Goal: Transaction & Acquisition: Obtain resource

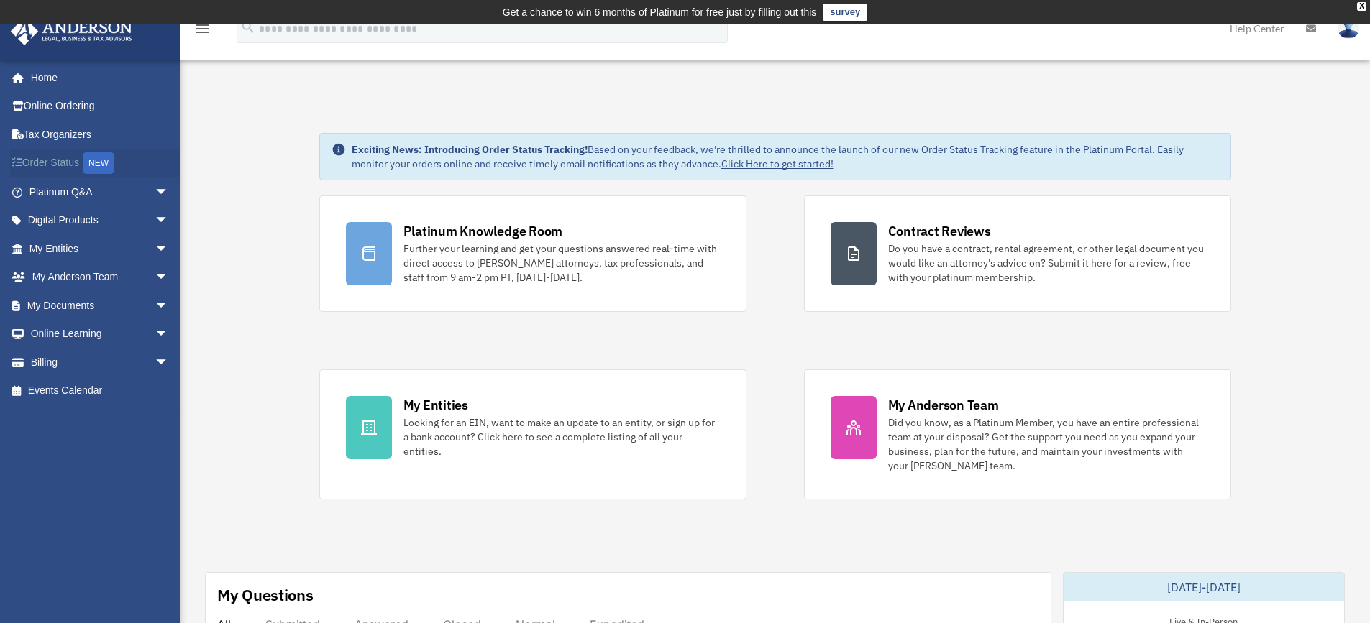
click at [73, 161] on link "Order Status NEW" at bounding box center [100, 163] width 180 height 29
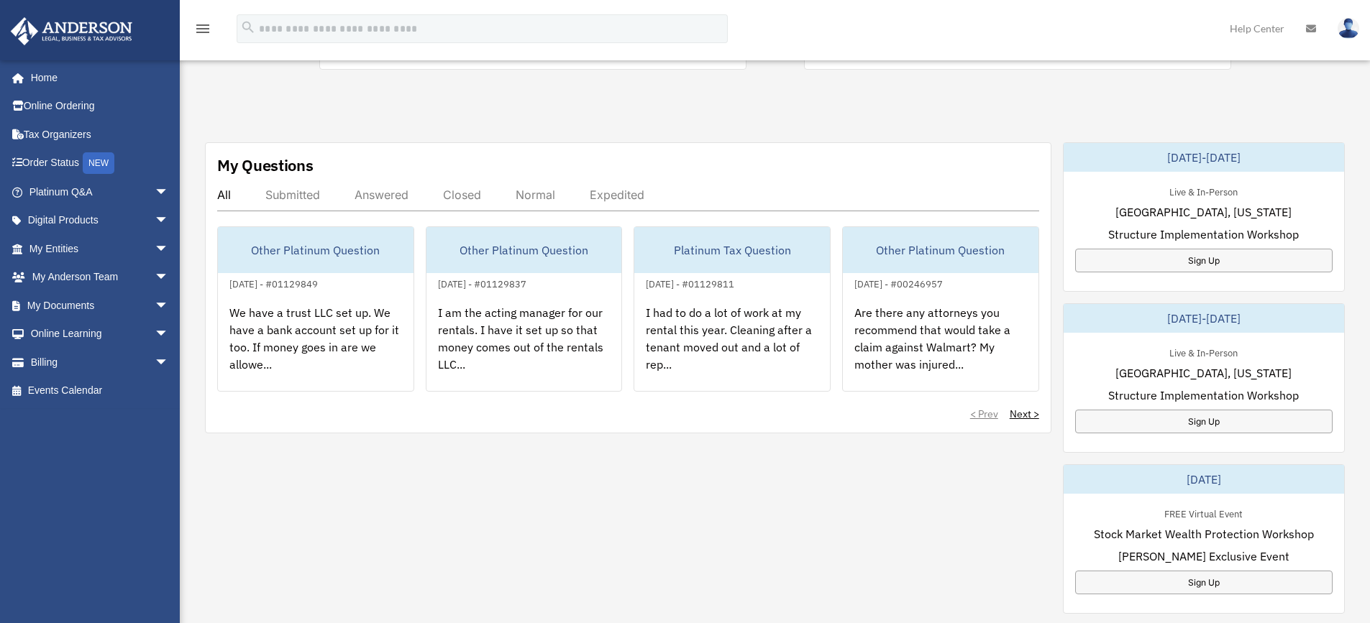
scroll to position [431, 0]
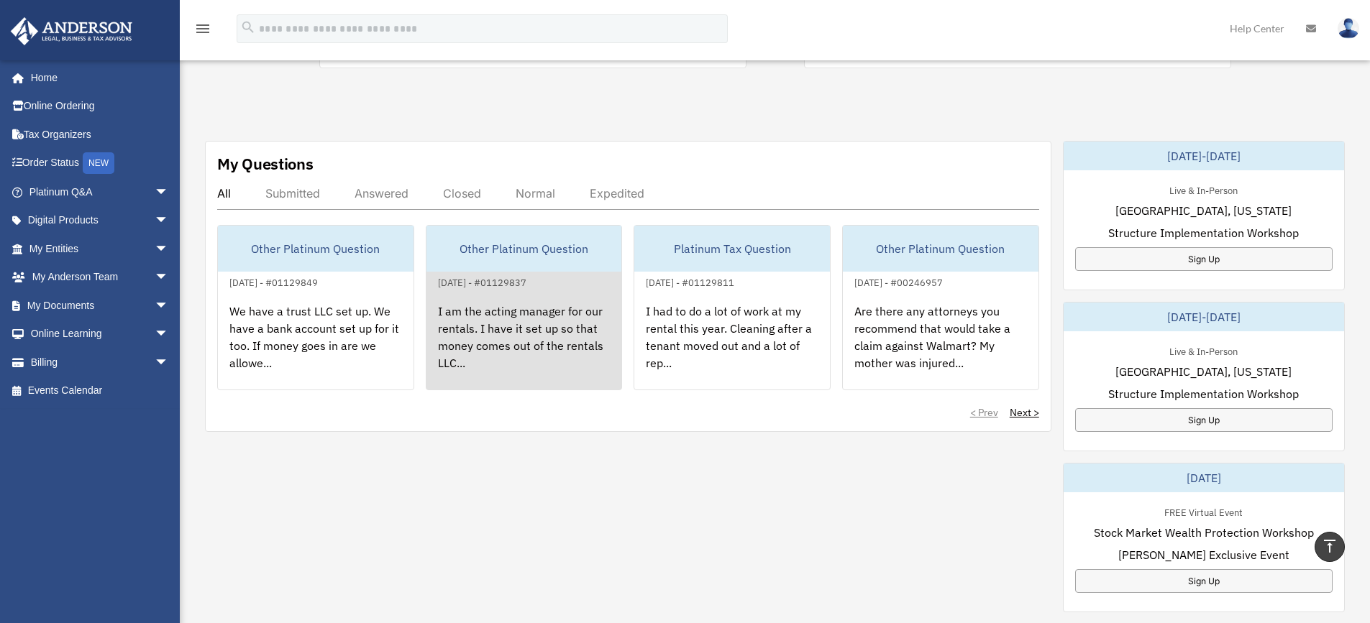
click at [534, 333] on div "I am the acting manager for our rentals. I have it set up so that money comes o…" at bounding box center [524, 347] width 196 height 112
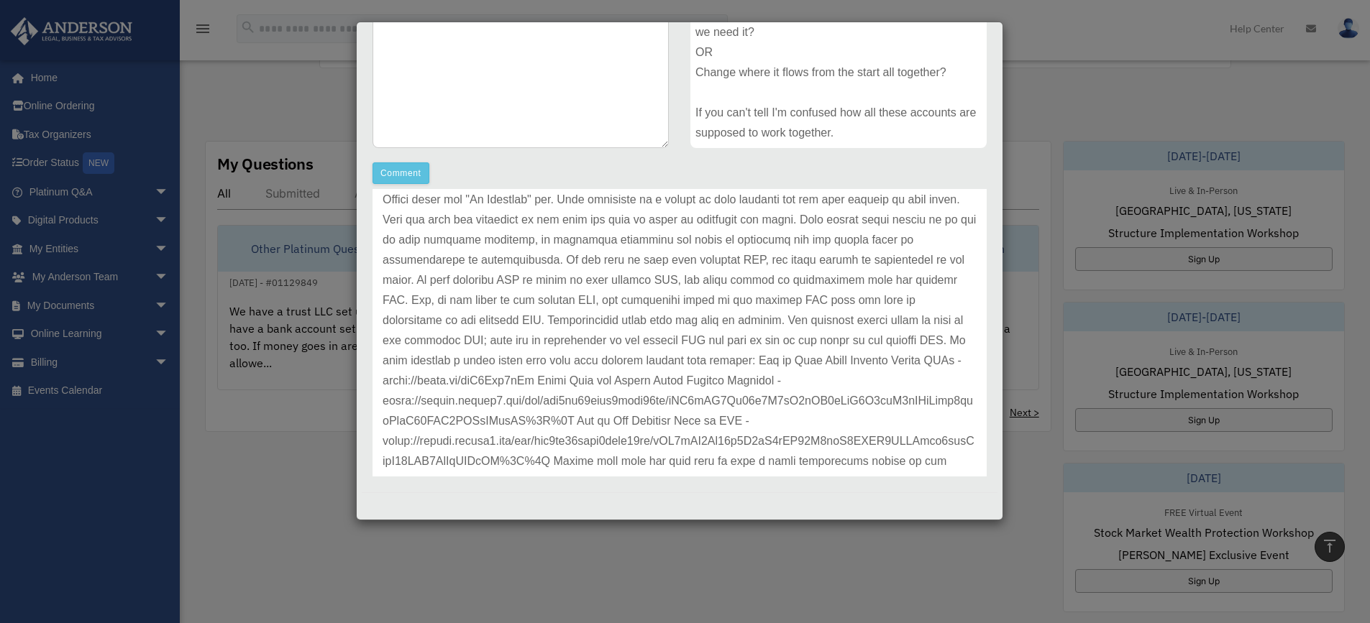
scroll to position [180, 0]
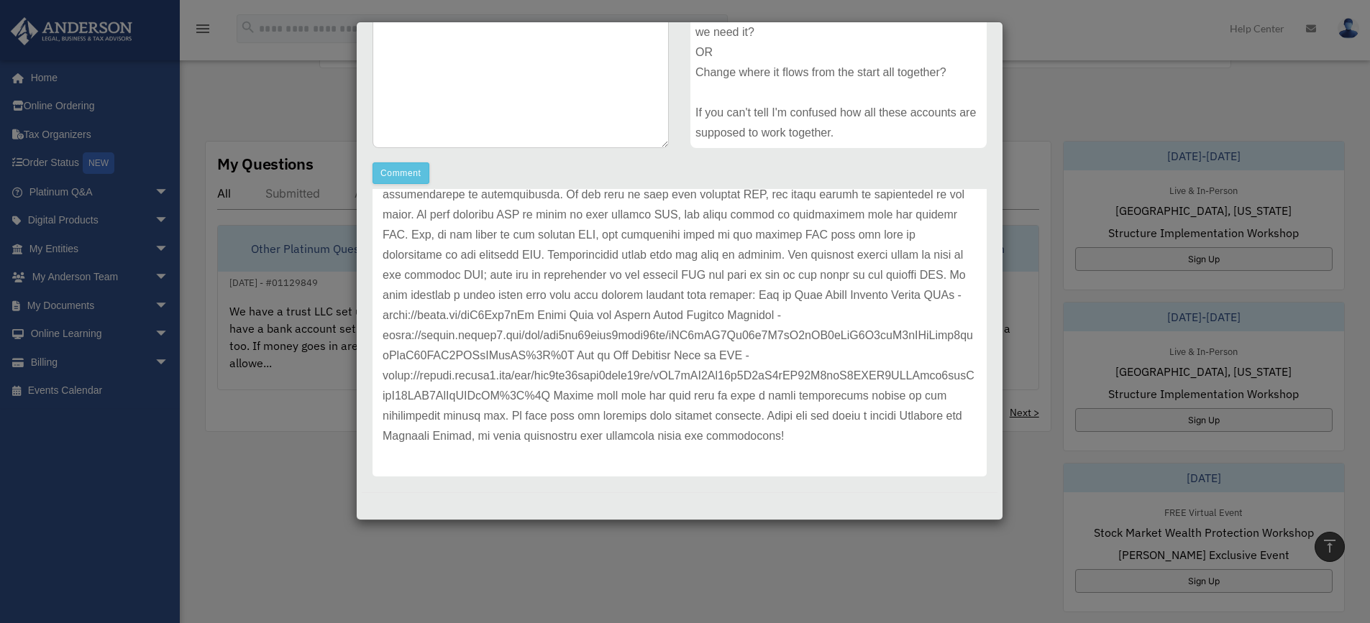
click at [678, 337] on p at bounding box center [680, 265] width 594 height 362
drag, startPoint x: 383, startPoint y: 331, endPoint x: 473, endPoint y: 331, distance: 89.9
click at [473, 331] on p at bounding box center [680, 265] width 594 height 362
drag, startPoint x: 418, startPoint y: 316, endPoint x: 569, endPoint y: 321, distance: 151.1
click at [569, 321] on p at bounding box center [680, 265] width 594 height 362
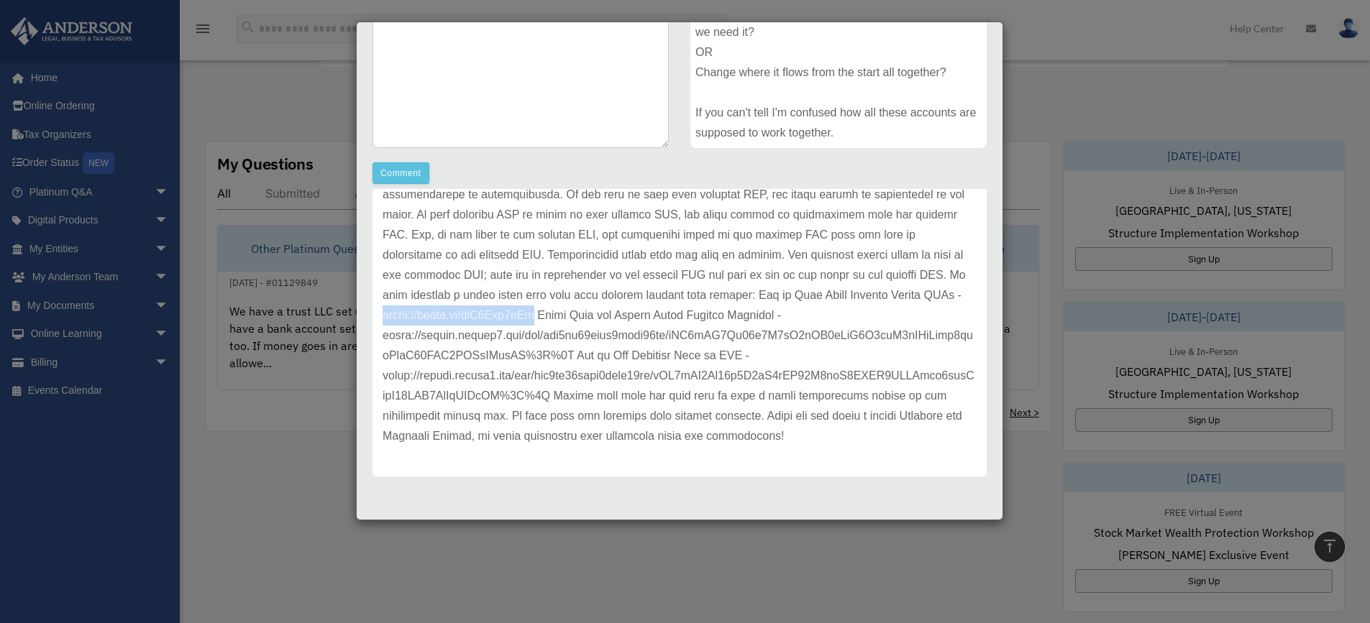
copy p "https://youtu.be/sfP5Whb7iHc"
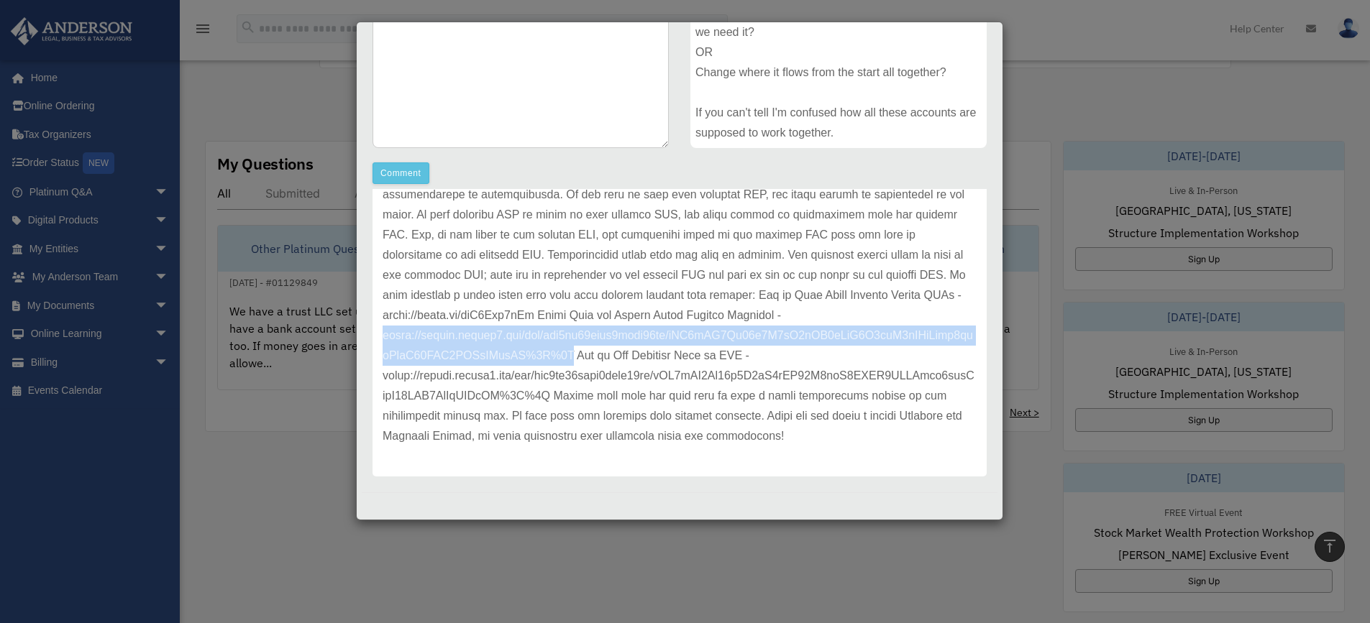
drag, startPoint x: 381, startPoint y: 334, endPoint x: 595, endPoint y: 355, distance: 214.6
click at [595, 355] on div "Update date : 10-01-2025" at bounding box center [679, 265] width 614 height 423
click at [595, 355] on p at bounding box center [680, 265] width 594 height 362
drag, startPoint x: 380, startPoint y: 334, endPoint x: 592, endPoint y: 354, distance: 213.1
click at [592, 354] on div "Update date : 10-01-2025" at bounding box center [679, 265] width 614 height 423
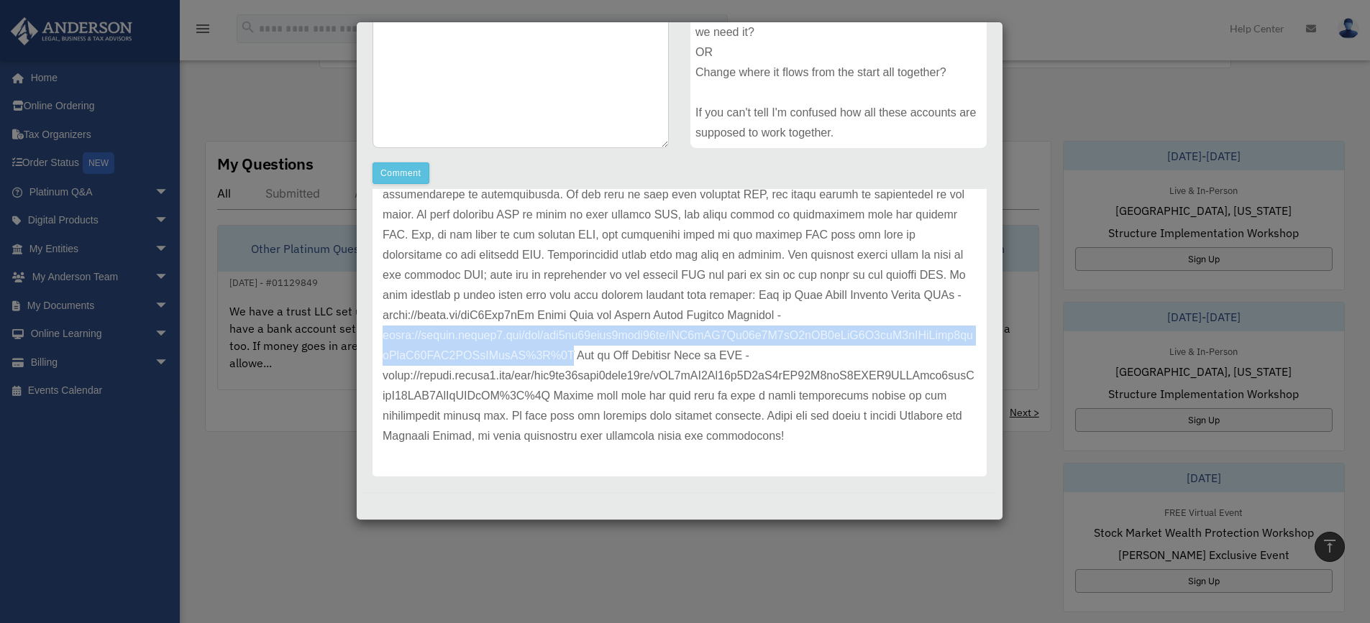
copy p "https://groove.grvlnk2.com/url/koz0mk77vfjf4ehhp14ol/aHR0cHM6Ly95b3V0dS5iZS9zZl…"
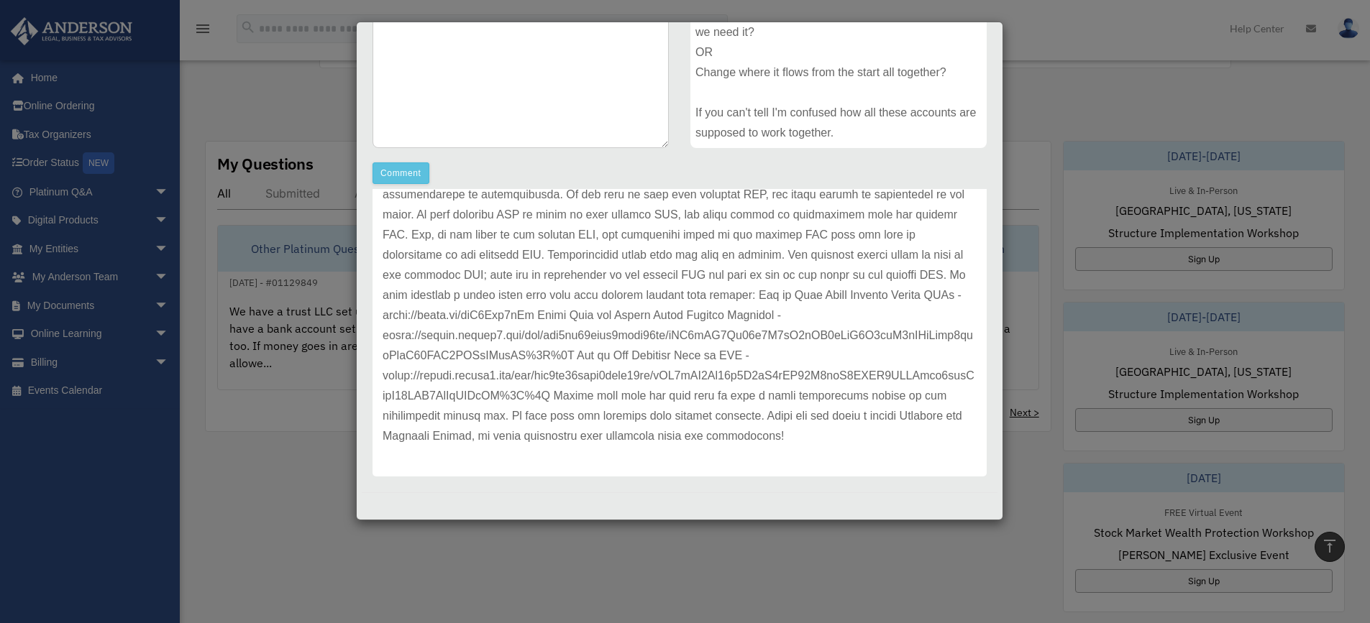
click at [383, 375] on p at bounding box center [680, 265] width 594 height 362
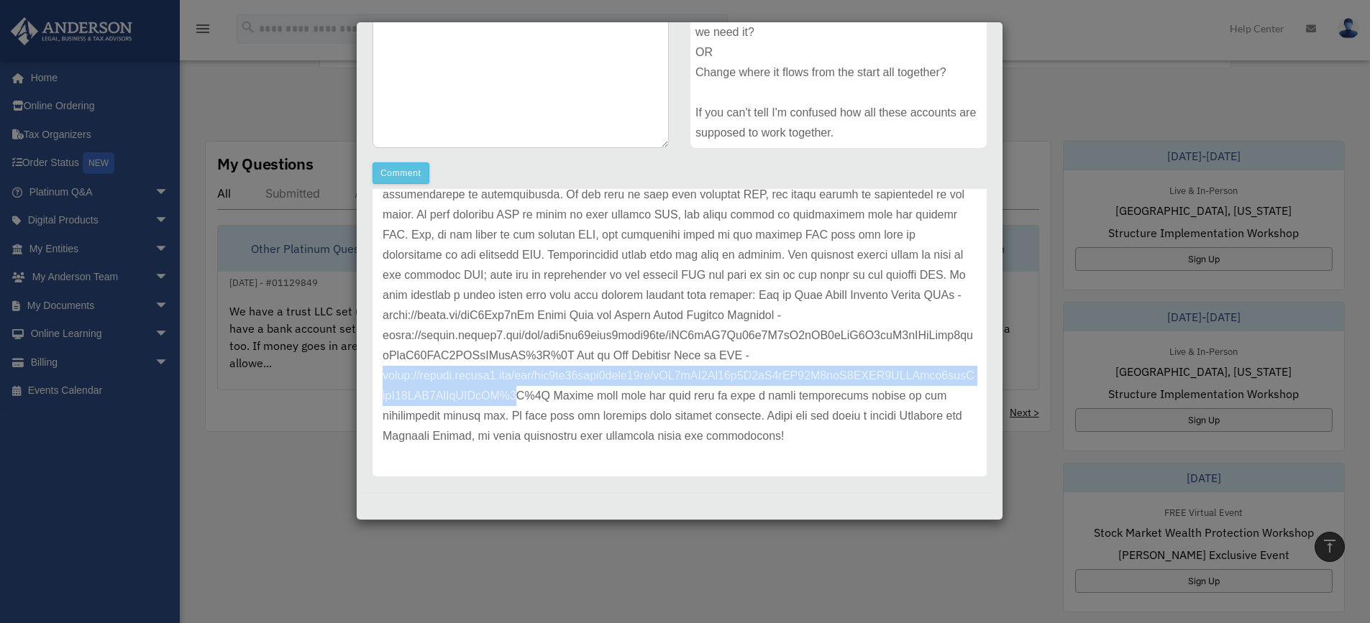
drag, startPoint x: 383, startPoint y: 375, endPoint x: 582, endPoint y: 406, distance: 202.1
click at [582, 406] on p at bounding box center [680, 265] width 594 height 362
click at [381, 376] on div "Update date : 10-01-2025" at bounding box center [679, 265] width 614 height 423
drag, startPoint x: 383, startPoint y: 375, endPoint x: 613, endPoint y: 404, distance: 231.2
click at [613, 404] on p at bounding box center [680, 265] width 594 height 362
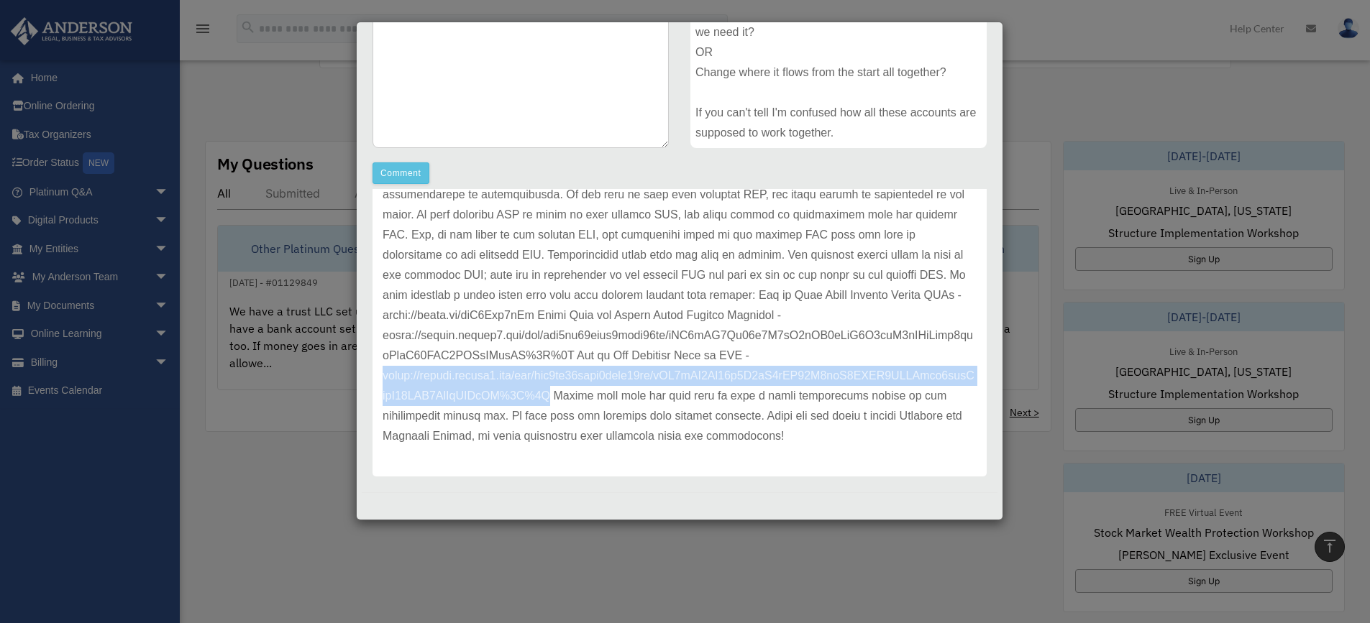
copy p "https://groove.grvlnk2.com/url/koz0mk77vfjf4ehhp14ol/aHR0cHM6Ly95b3V0dS5iZS96Z0…"
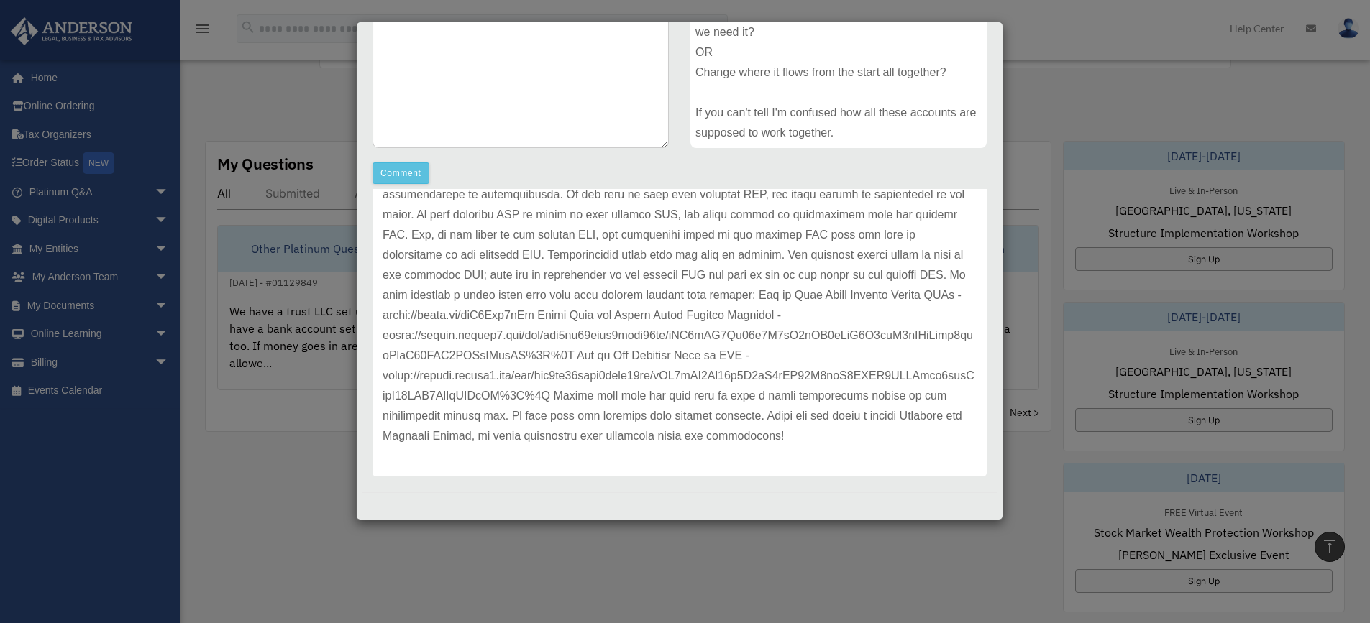
click at [253, 489] on div "Case Detail × Other Platinum Question Case Number 01129837 Created Date October…" at bounding box center [685, 311] width 1370 height 623
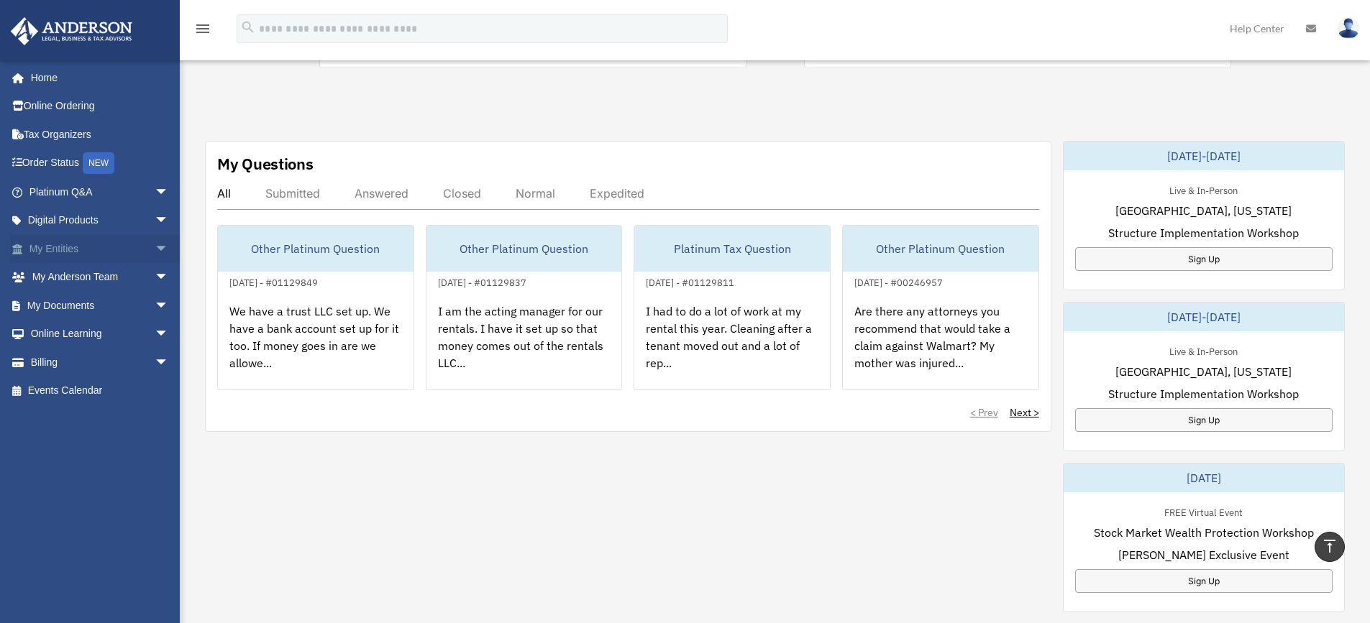
click at [68, 249] on link "My Entities arrow_drop_down" at bounding box center [100, 248] width 180 height 29
click at [155, 246] on span "arrow_drop_down" at bounding box center [169, 248] width 29 height 29
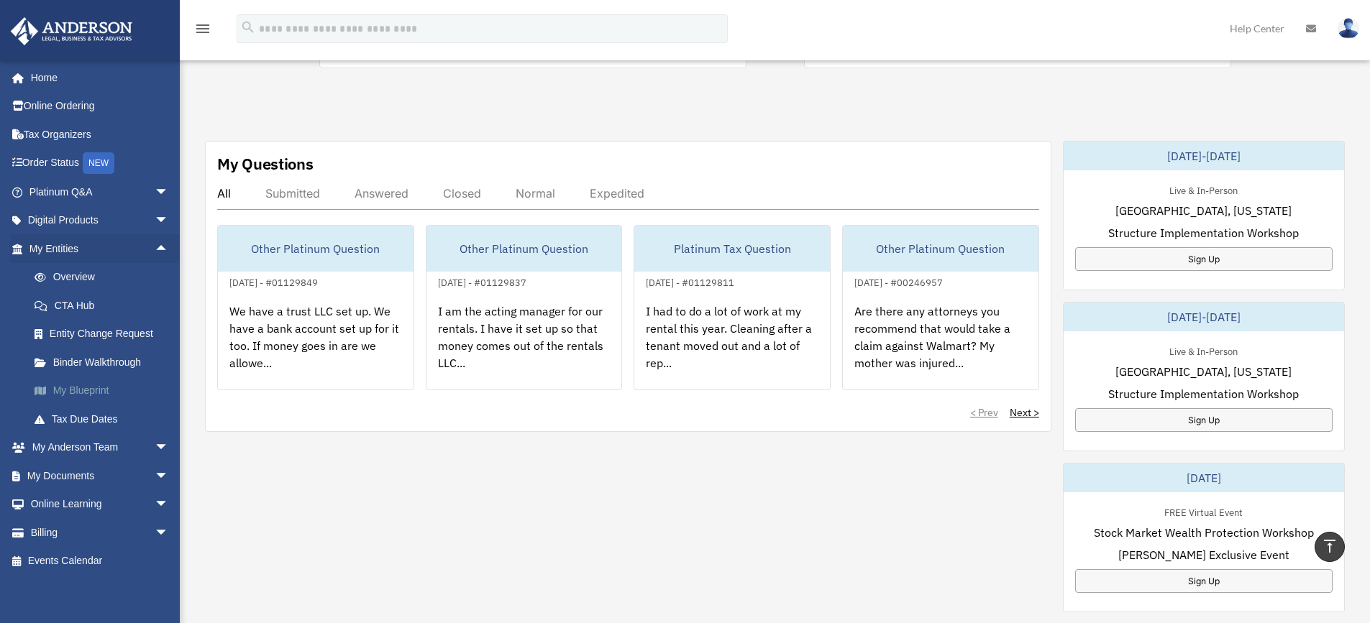
click at [89, 388] on link "My Blueprint" at bounding box center [105, 391] width 170 height 29
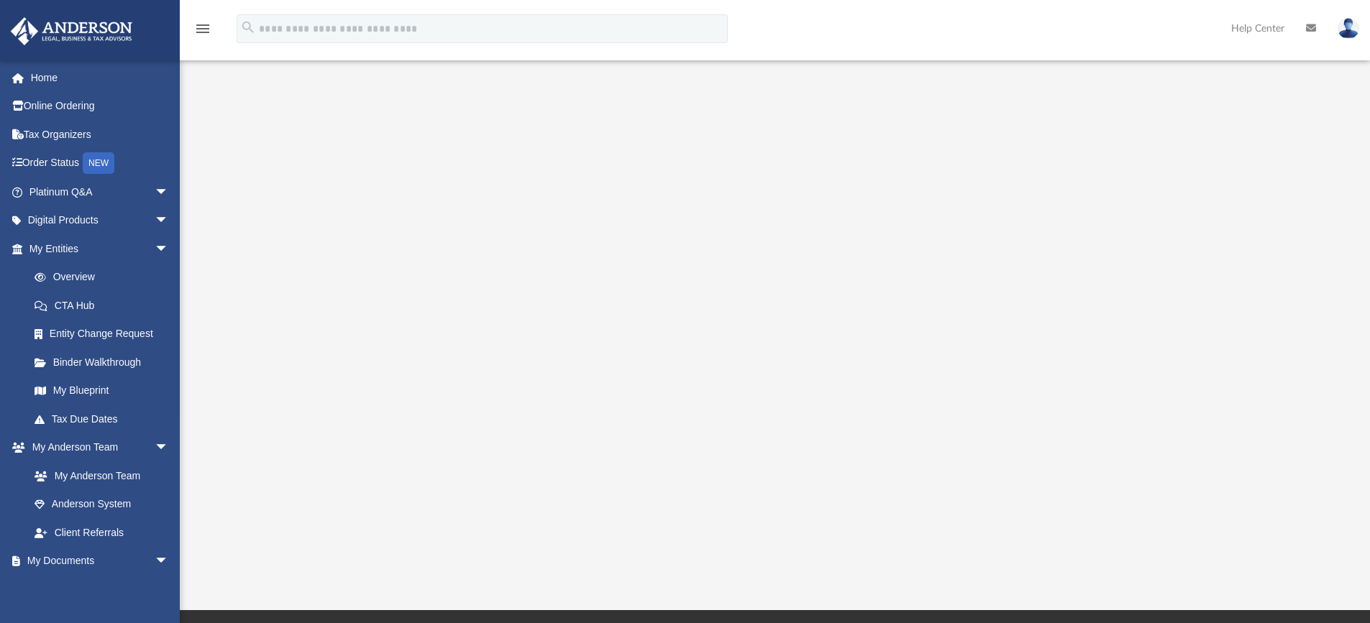
scroll to position [72, 0]
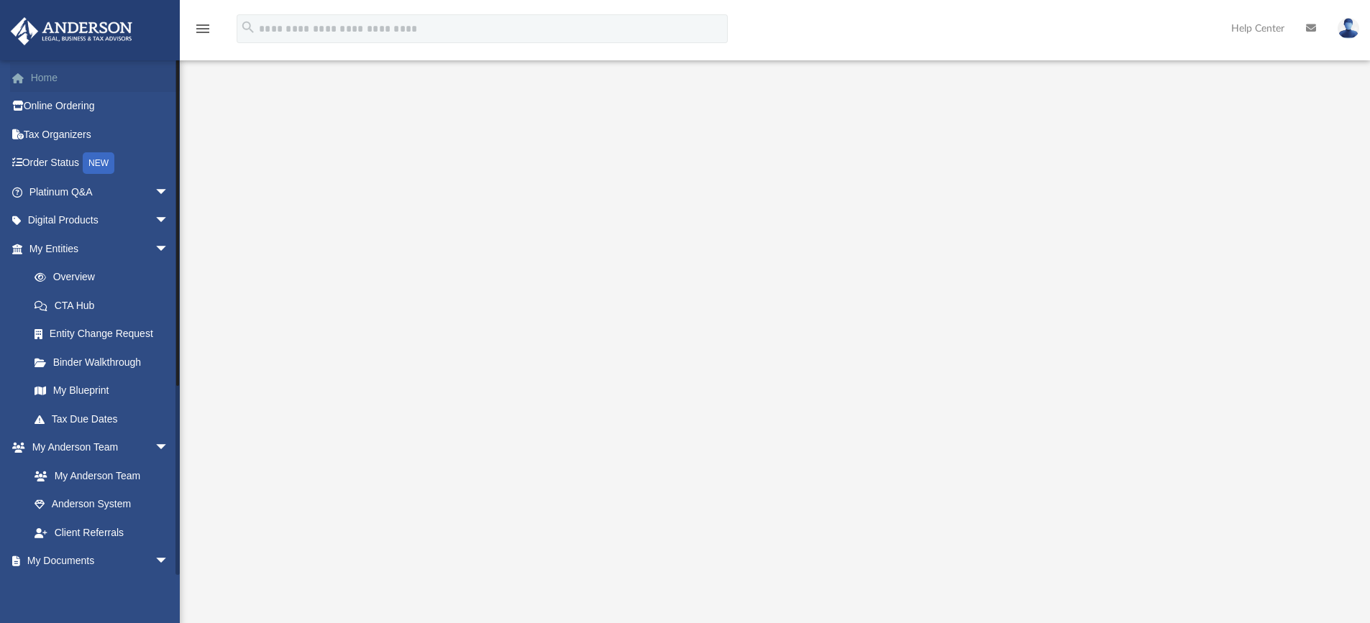
click at [35, 79] on link "Home" at bounding box center [100, 77] width 180 height 29
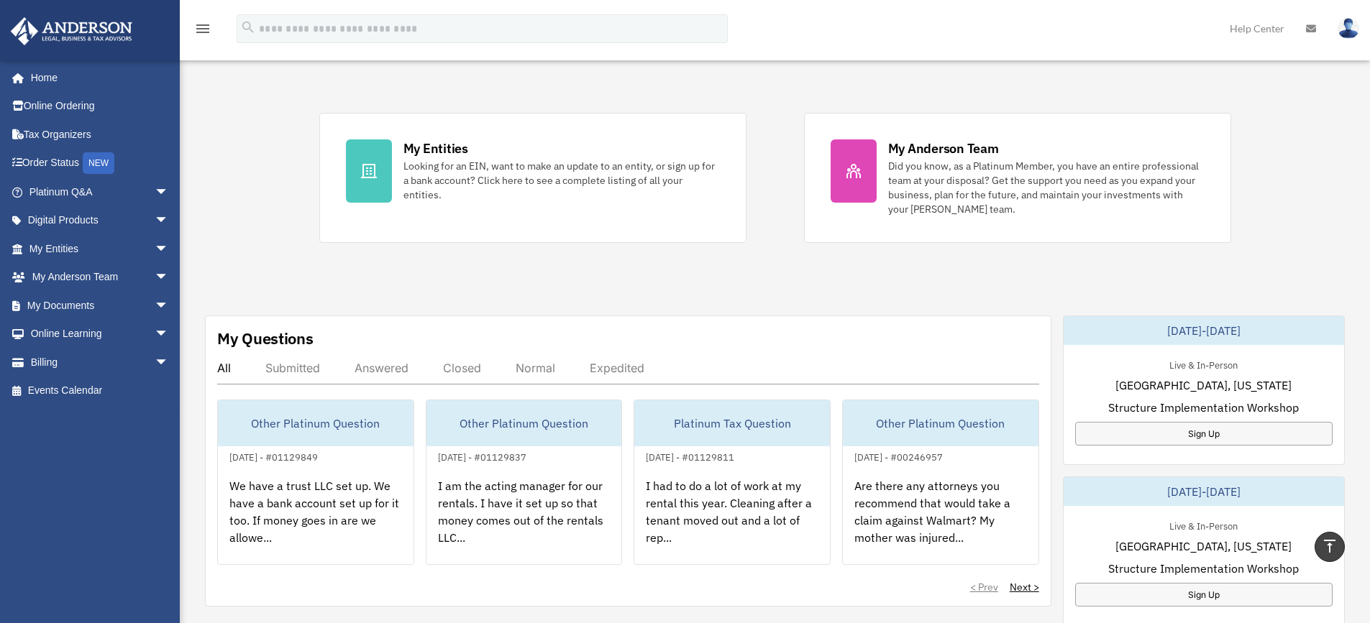
scroll to position [216, 0]
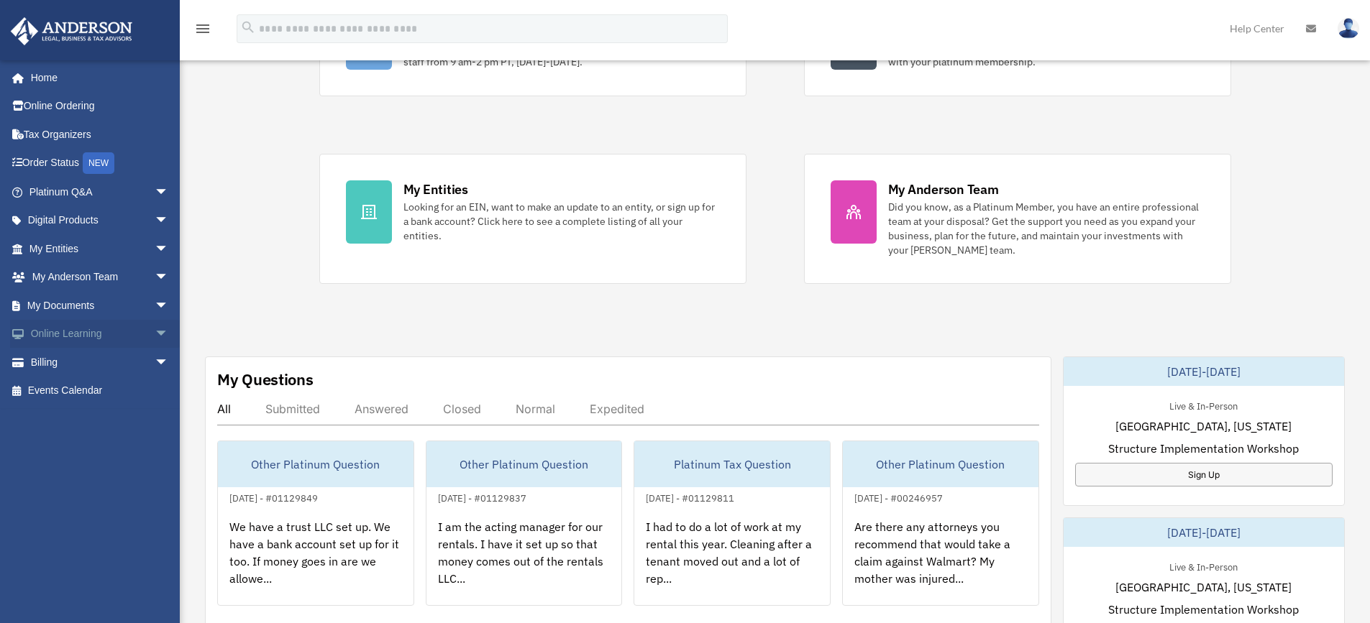
click at [155, 333] on span "arrow_drop_down" at bounding box center [169, 334] width 29 height 29
click at [155, 300] on span "arrow_drop_down" at bounding box center [169, 305] width 29 height 29
click at [46, 329] on span at bounding box center [46, 334] width 9 height 10
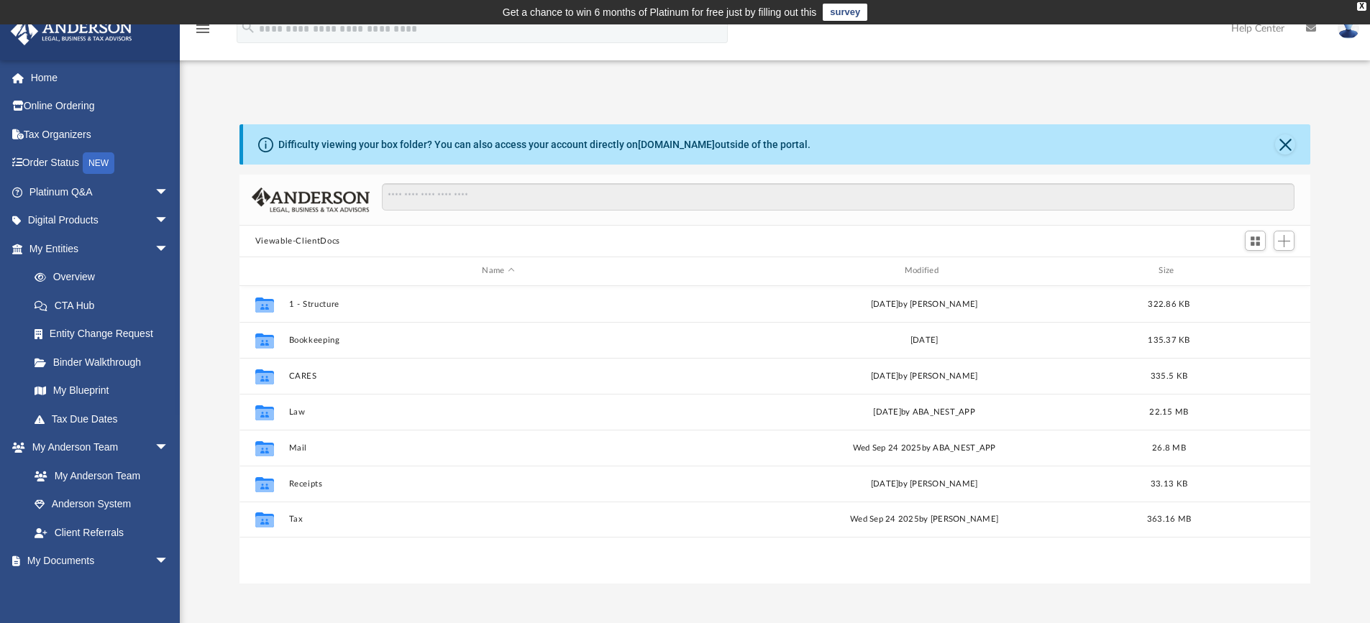
scroll to position [316, 1060]
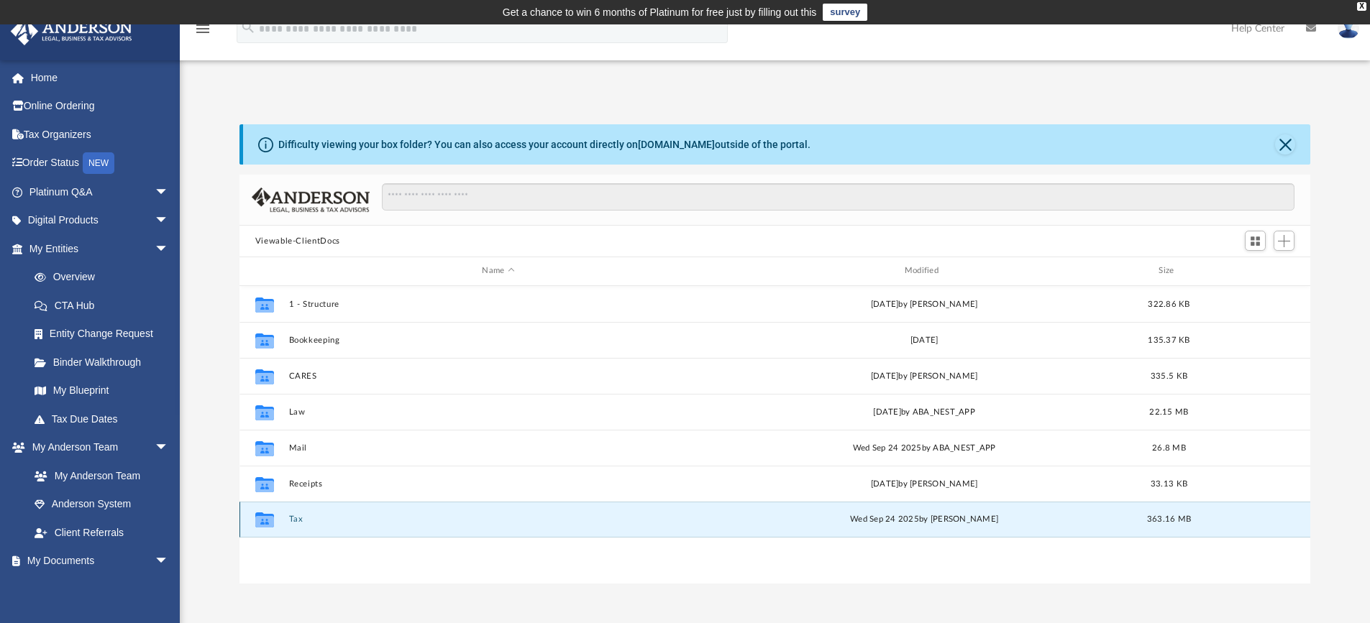
click at [291, 520] on button "Tax" at bounding box center [497, 519] width 419 height 9
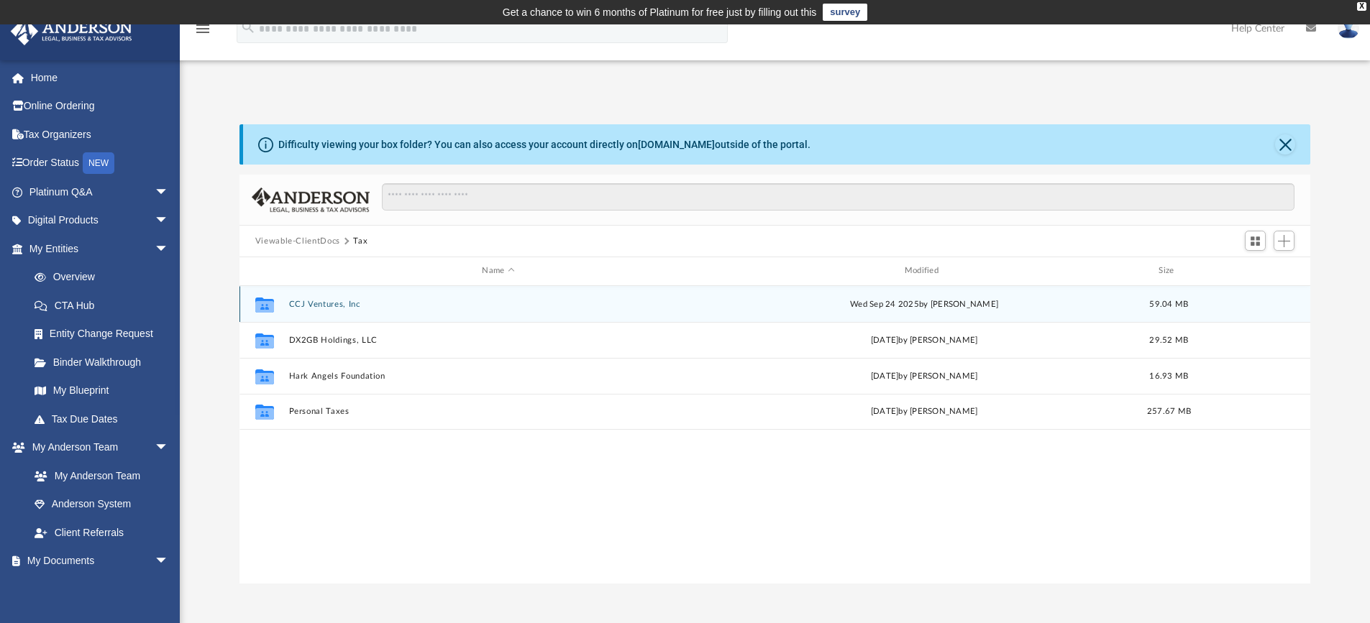
click at [326, 298] on div "Collaborated Folder CCJ Ventures, Inc Wed Sep 24 2025 by Alex Price 59.04 MB" at bounding box center [774, 304] width 1071 height 36
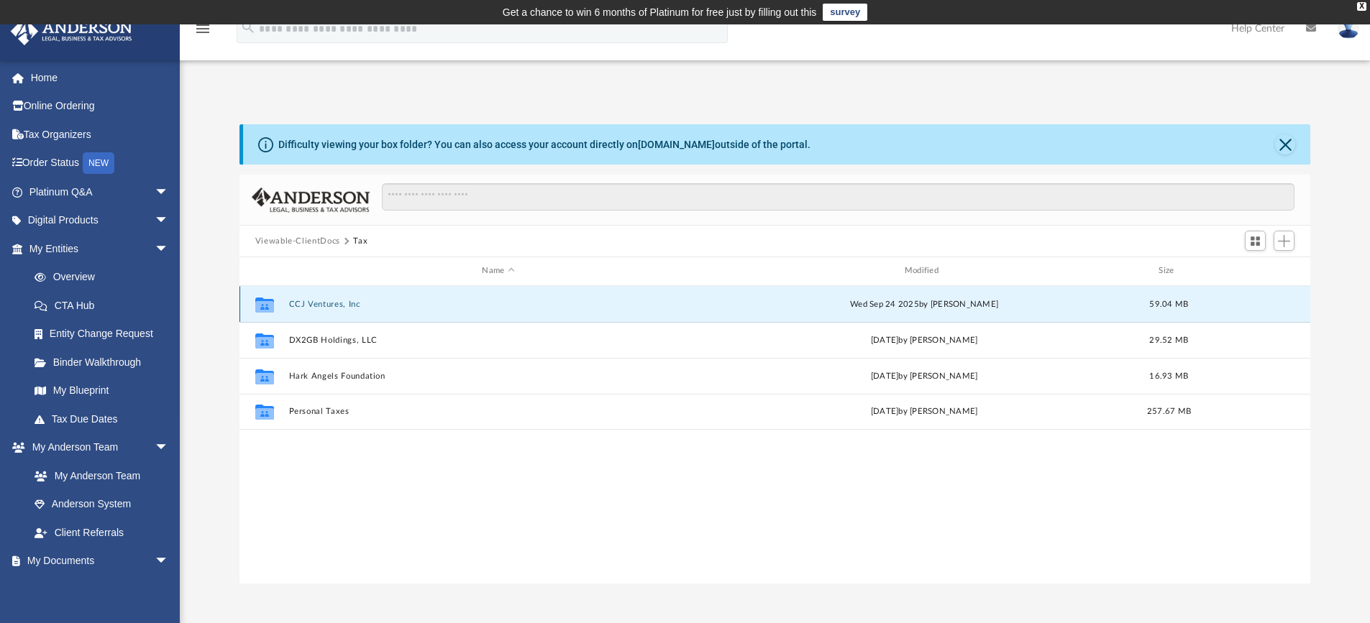
click at [335, 304] on button "CCJ Ventures, Inc" at bounding box center [497, 304] width 419 height 9
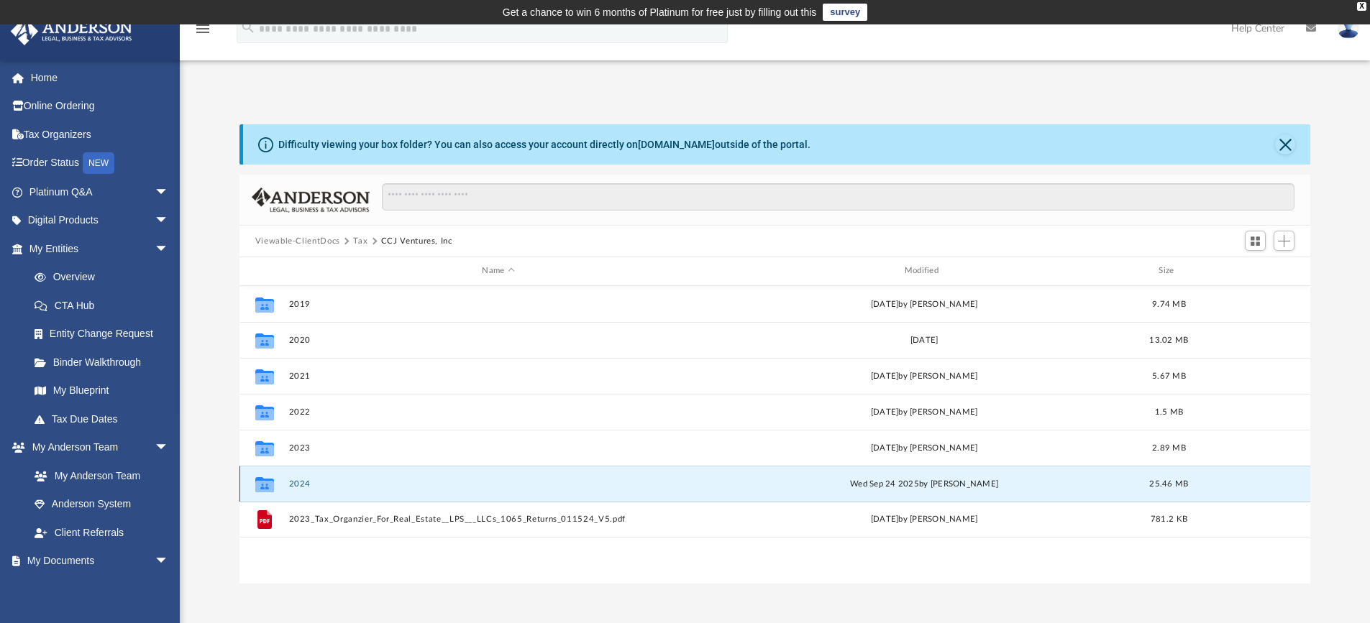
click at [301, 485] on button "2024" at bounding box center [497, 484] width 419 height 9
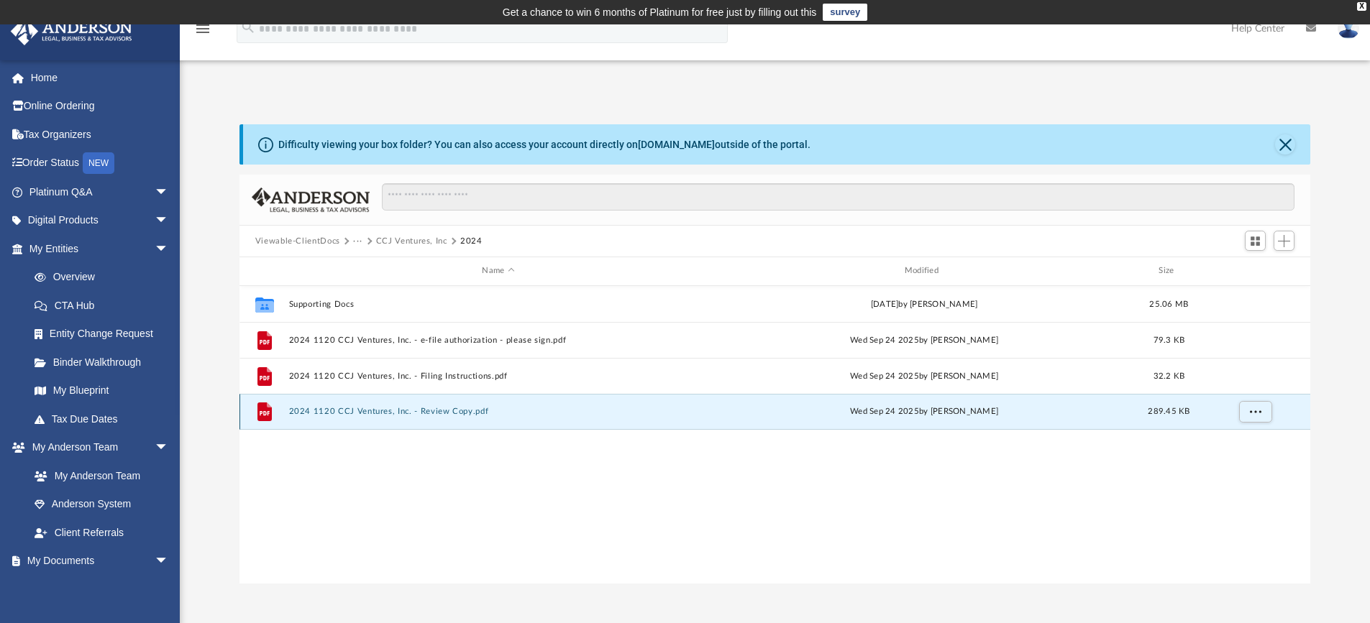
click at [393, 410] on button "2024 1120 CCJ Ventures, Inc. - Review Copy.pdf" at bounding box center [497, 411] width 419 height 9
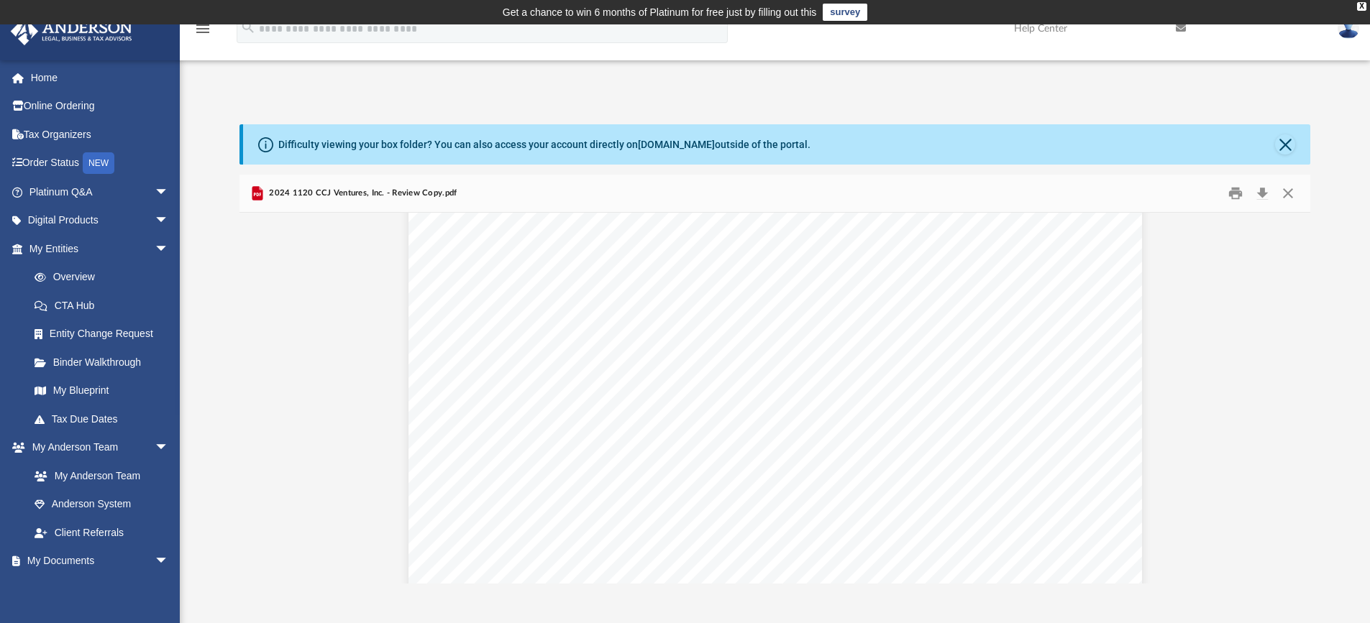
scroll to position [2157, 0]
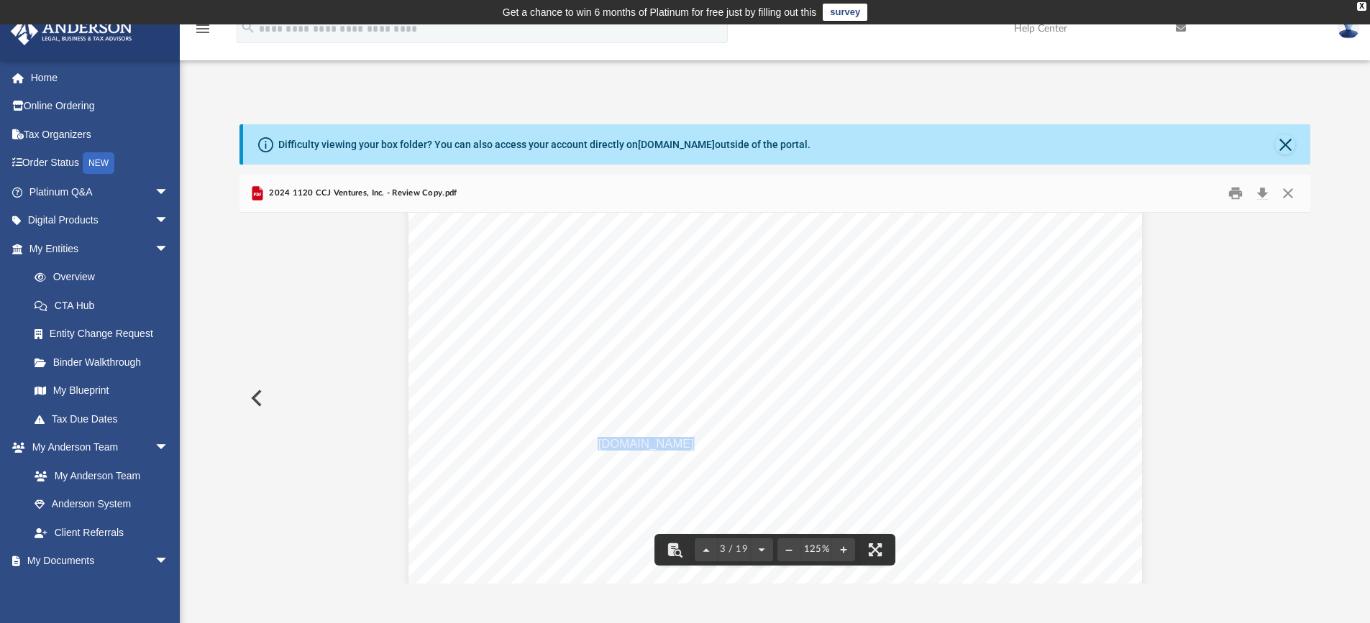
drag, startPoint x: 593, startPoint y: 444, endPoint x: 669, endPoint y: 446, distance: 75.5
click at [669, 446] on span "payments online at www.eftps.gov or by calling EFTPS Customer Service at 1-800-…" at bounding box center [783, 445] width 578 height 12
drag, startPoint x: 610, startPoint y: 330, endPoint x: 682, endPoint y: 331, distance: 71.9
click at [681, 331] on span "Pay the balance due of $319 in full as soon as possible." at bounding box center [642, 333] width 296 height 12
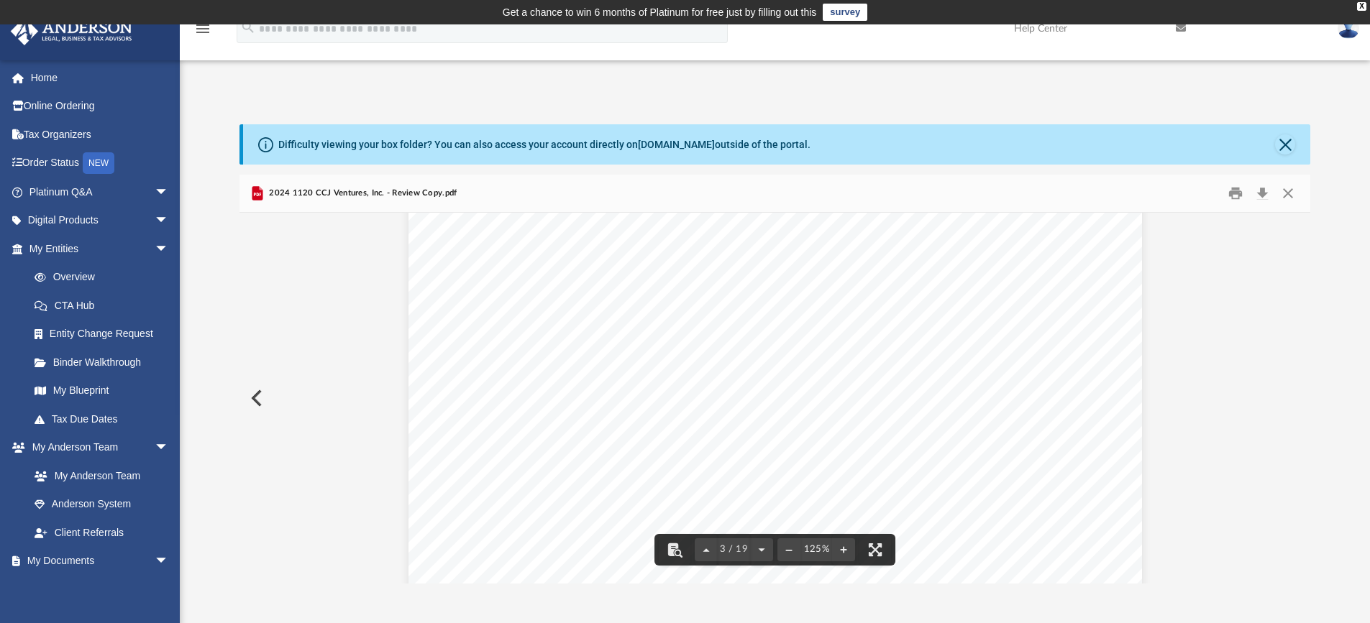
click at [549, 371] on span "payments online at www.eftps.gov or by calling EFTPS Customer Service at 1-800-…" at bounding box center [783, 373] width 578 height 12
